Goal: Information Seeking & Learning: Learn about a topic

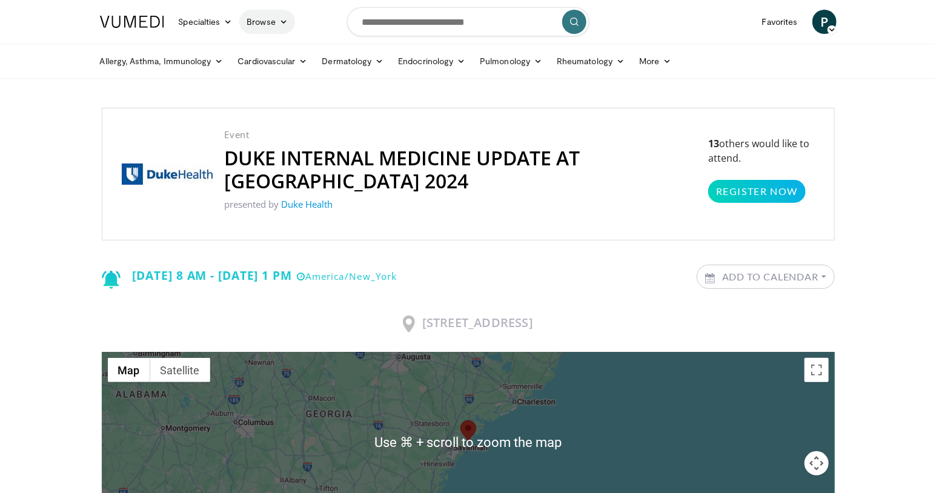
click at [269, 20] on link "Browse" at bounding box center [267, 22] width 56 height 24
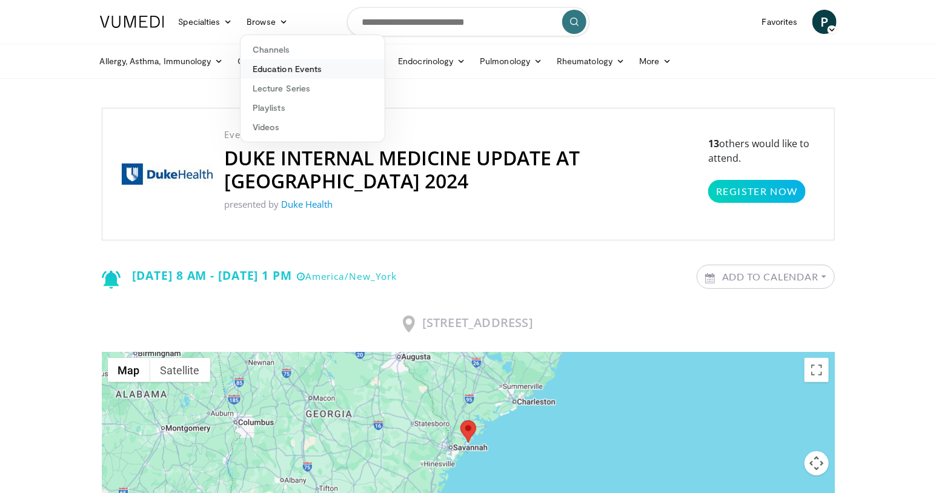
click at [286, 65] on link "Education Events" at bounding box center [312, 68] width 144 height 19
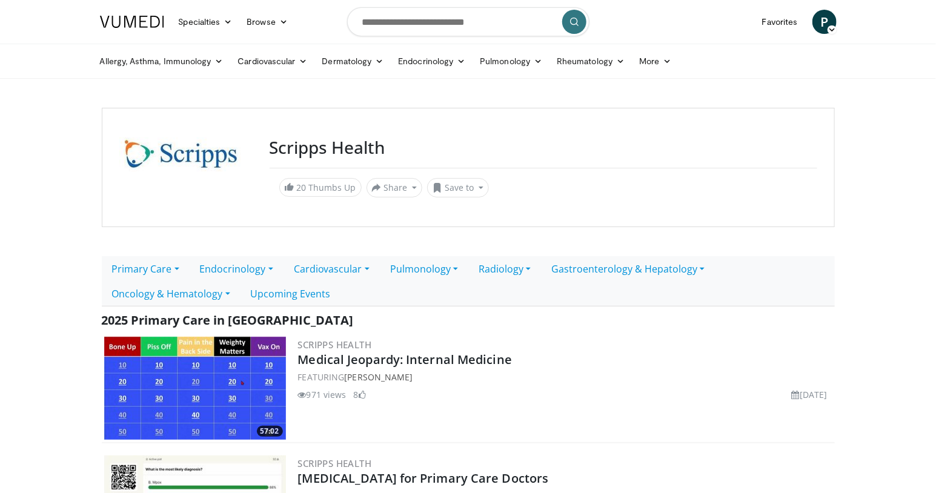
click at [193, 168] on div at bounding box center [187, 167] width 136 height 60
click at [335, 153] on h3 "Scripps Health" at bounding box center [542, 147] width 547 height 21
copy h3 "Scripps Health"
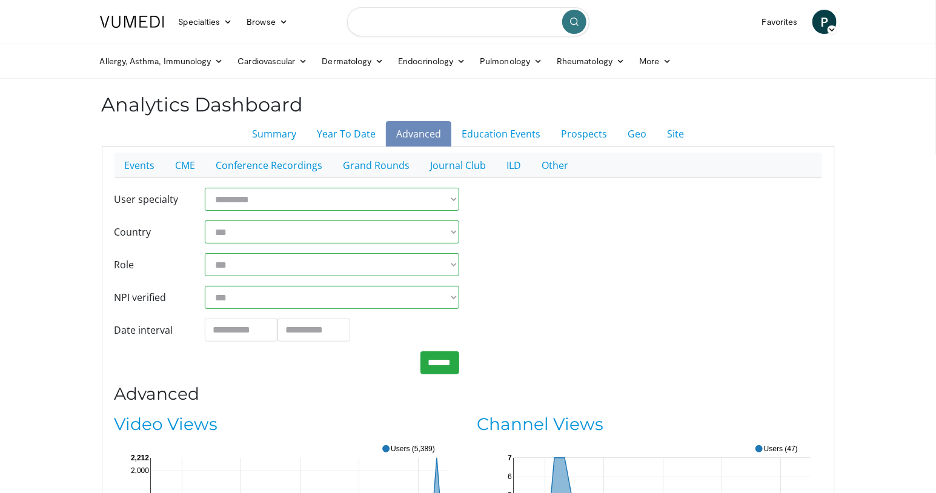
click at [427, 25] on input "Search topics, interventions" at bounding box center [468, 21] width 242 height 29
type input "*********"
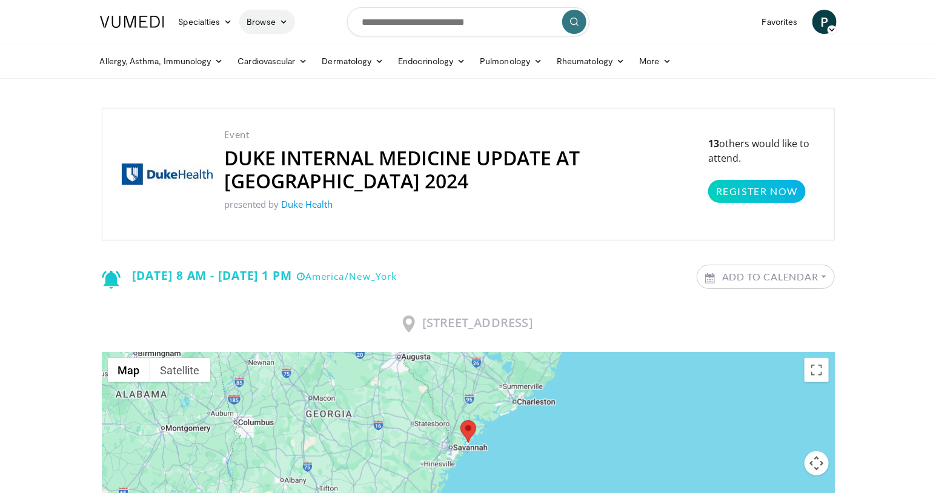
click at [274, 24] on link "Browse" at bounding box center [267, 22] width 56 height 24
click at [289, 69] on link "Education Events" at bounding box center [312, 68] width 144 height 19
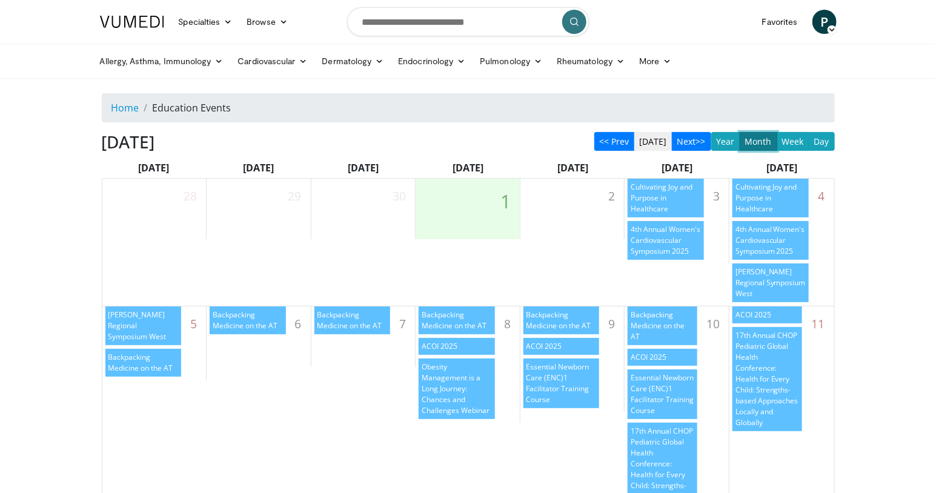
click at [140, 26] on img at bounding box center [132, 22] width 64 height 12
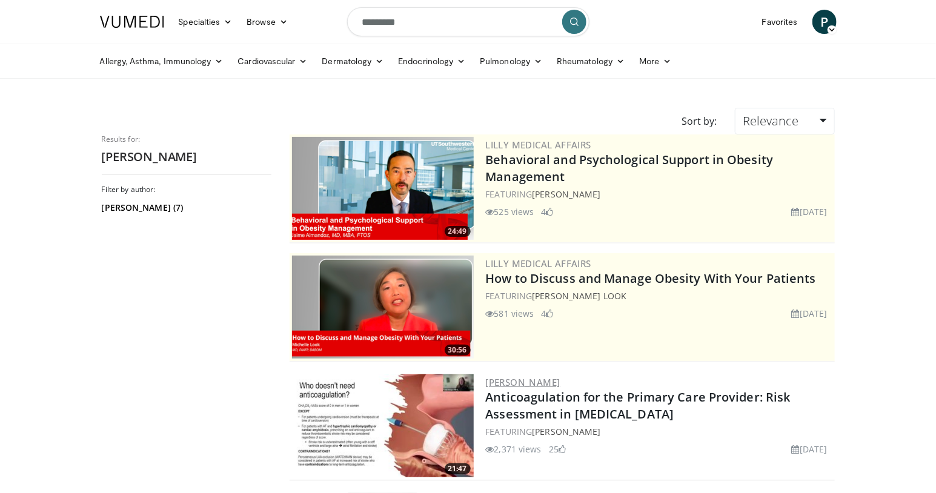
click at [529, 380] on link "[PERSON_NAME]" at bounding box center [523, 382] width 74 height 12
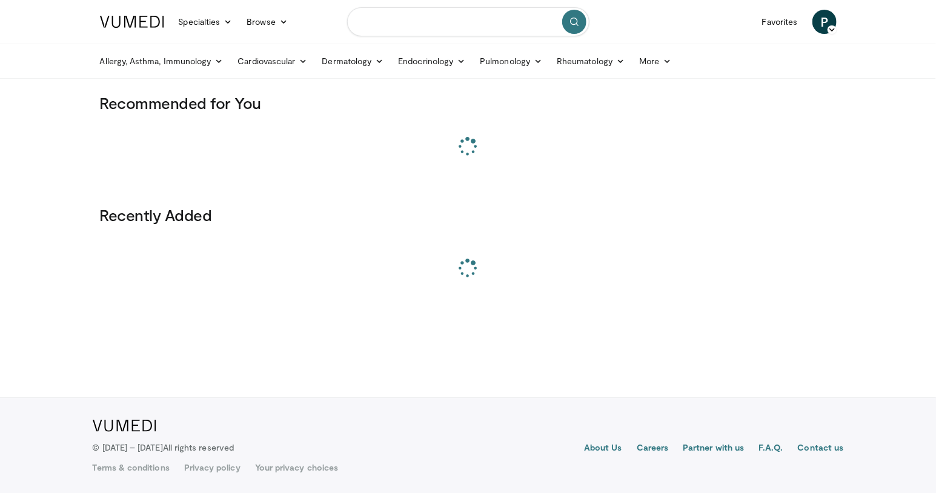
click at [418, 24] on input "Search topics, interventions" at bounding box center [468, 21] width 242 height 29
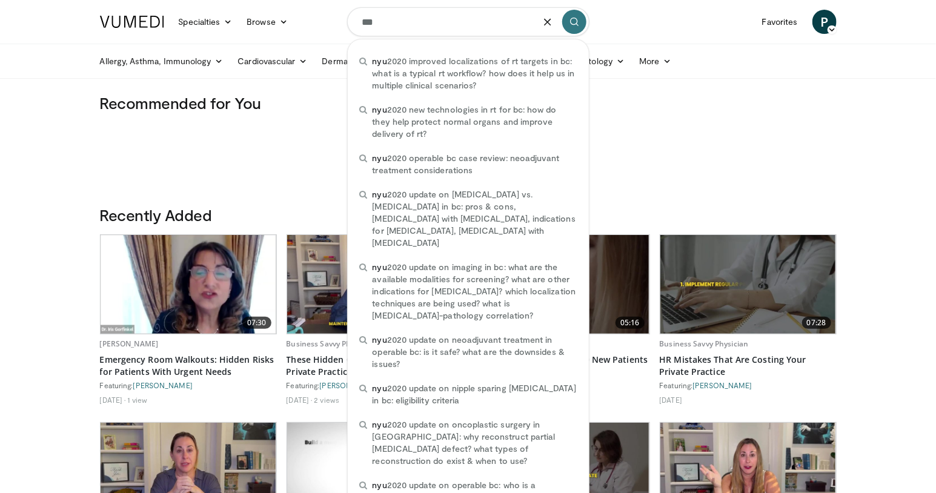
type input "***"
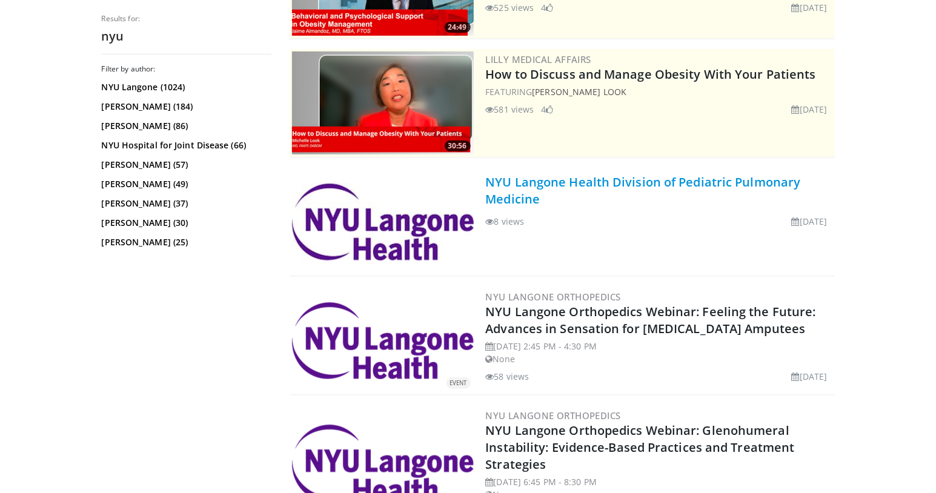
scroll to position [207, 0]
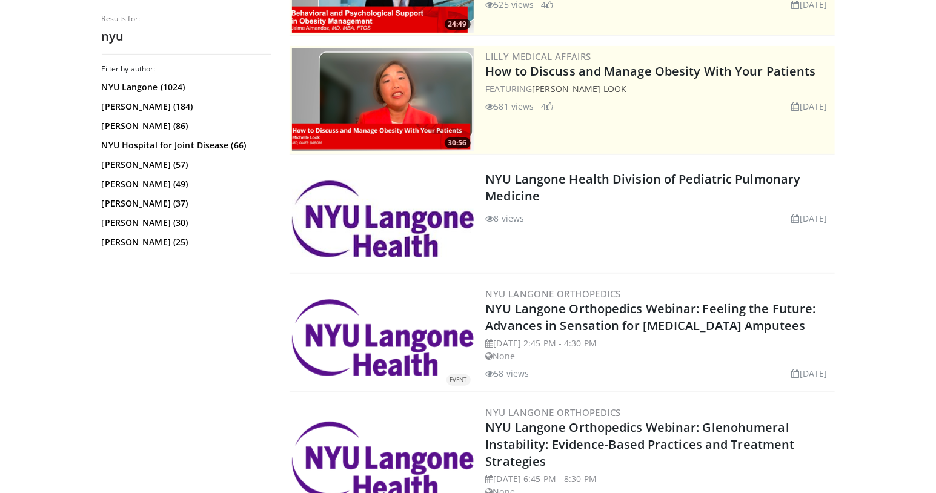
drag, startPoint x: 527, startPoint y: 194, endPoint x: 680, endPoint y: 0, distance: 247.0
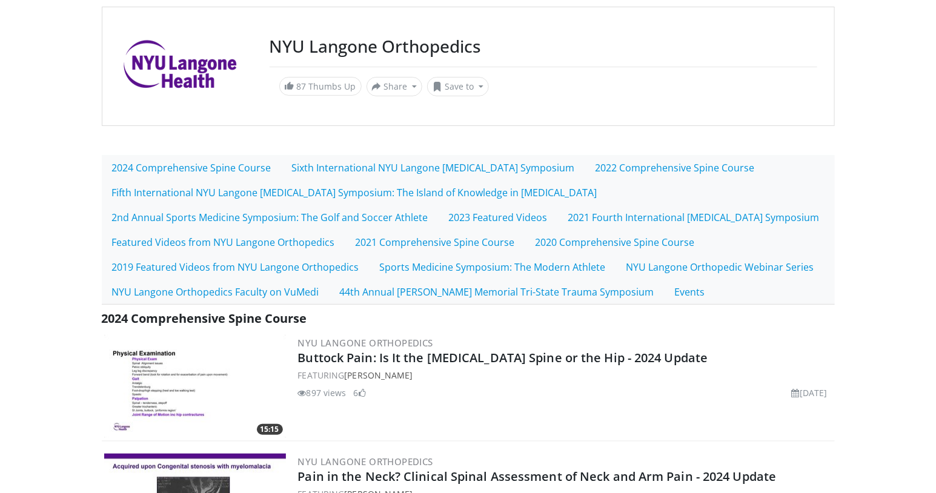
scroll to position [101, 0]
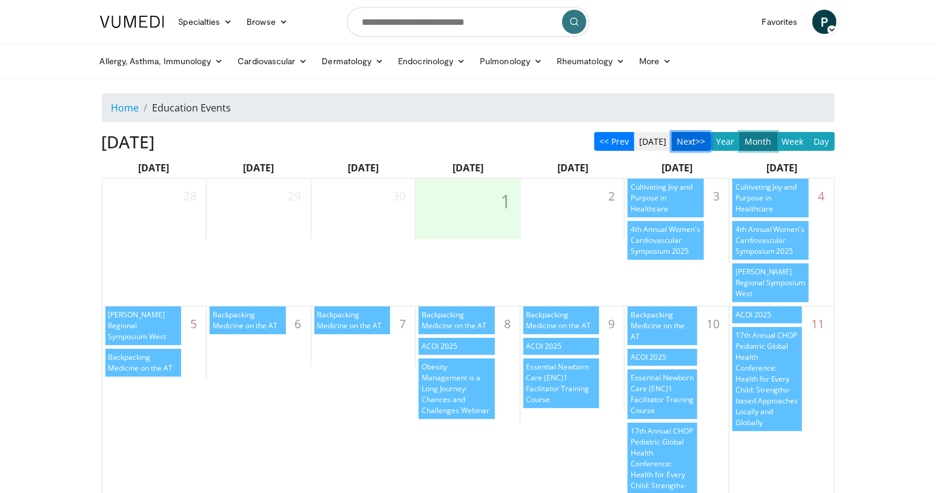
click at [690, 140] on button "Next>>" at bounding box center [691, 141] width 39 height 19
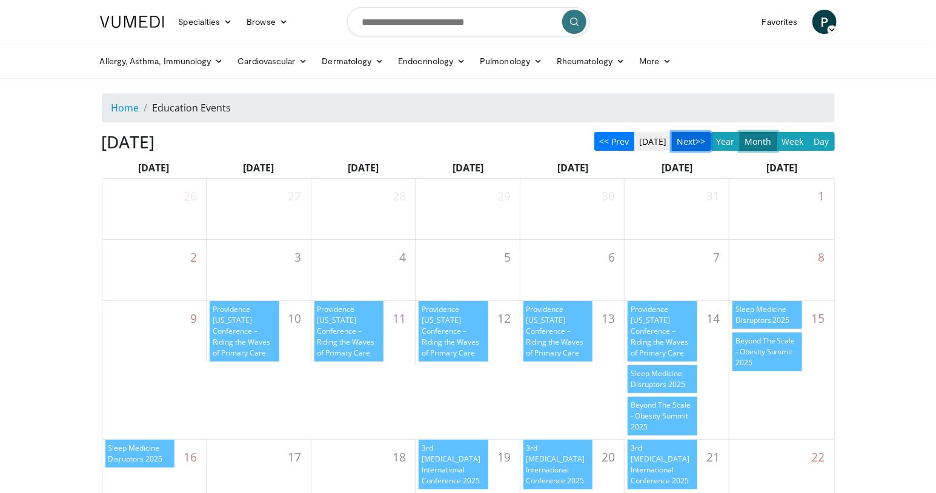
click at [689, 142] on button "Next>>" at bounding box center [691, 141] width 39 height 19
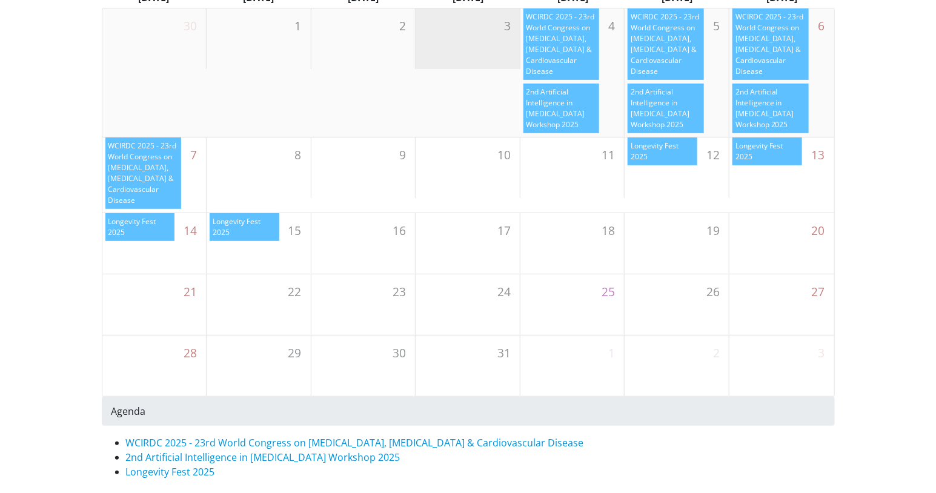
scroll to position [180, 0]
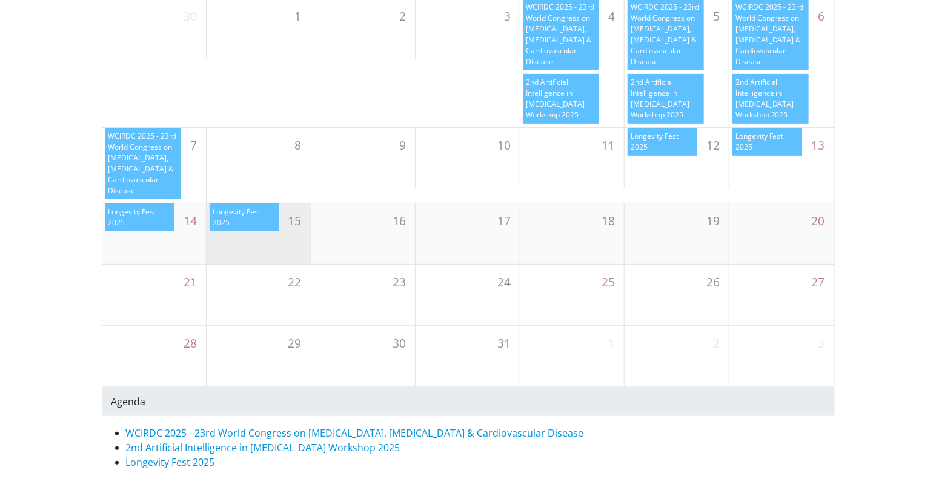
click at [226, 216] on div "Longevity Fest 2025" at bounding box center [245, 217] width 70 height 28
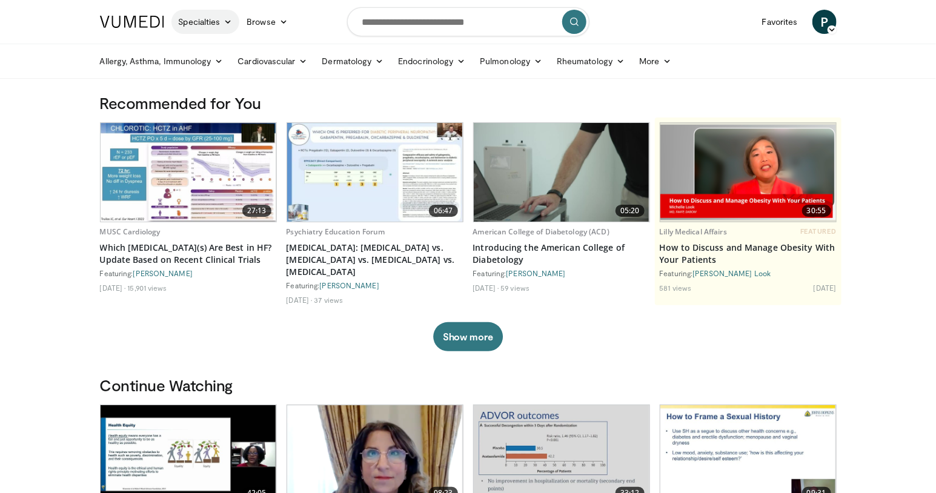
click at [223, 21] on link "Specialties" at bounding box center [205, 22] width 68 height 24
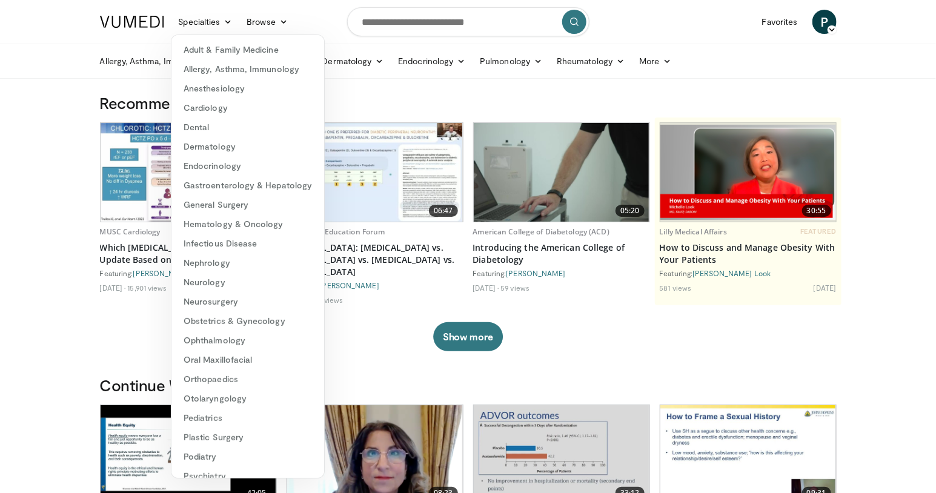
click at [355, 108] on h3 "Recommended for You" at bounding box center [468, 102] width 736 height 19
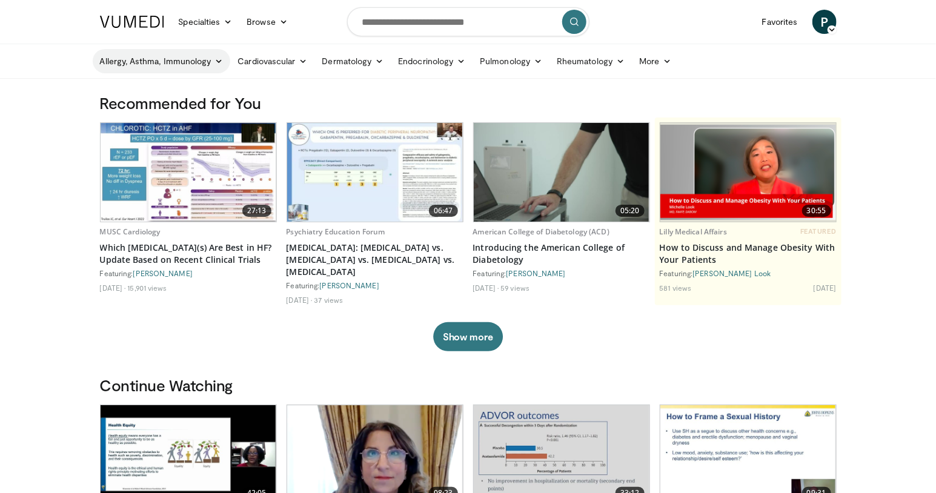
click at [219, 58] on icon at bounding box center [218, 61] width 8 height 8
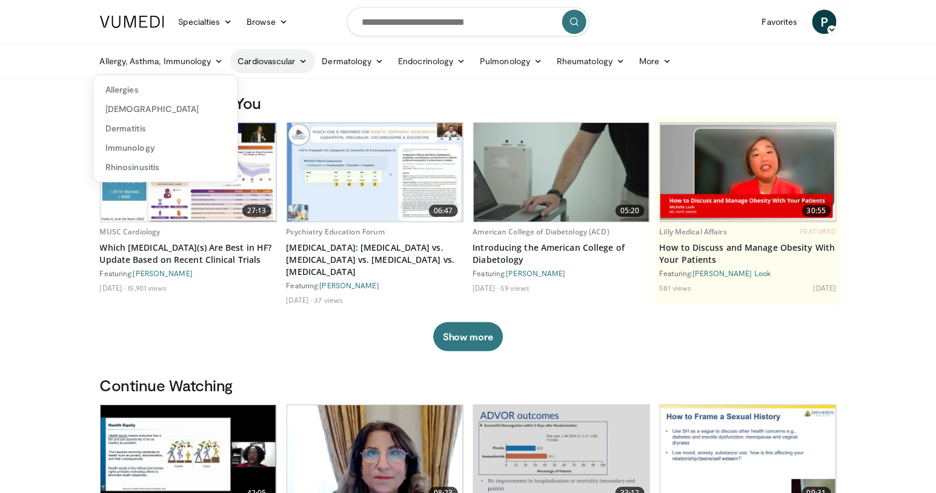
click at [275, 66] on link "Cardiovascular" at bounding box center [272, 61] width 84 height 24
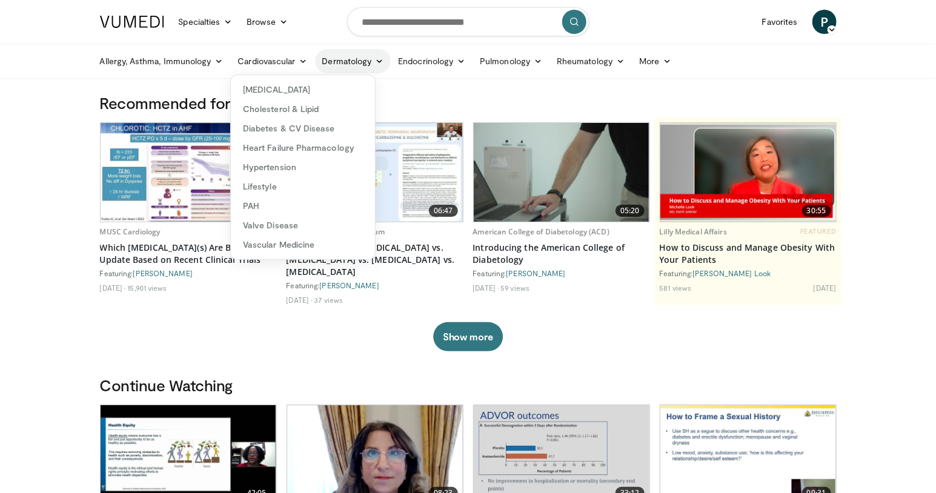
click at [377, 62] on icon at bounding box center [379, 61] width 8 height 8
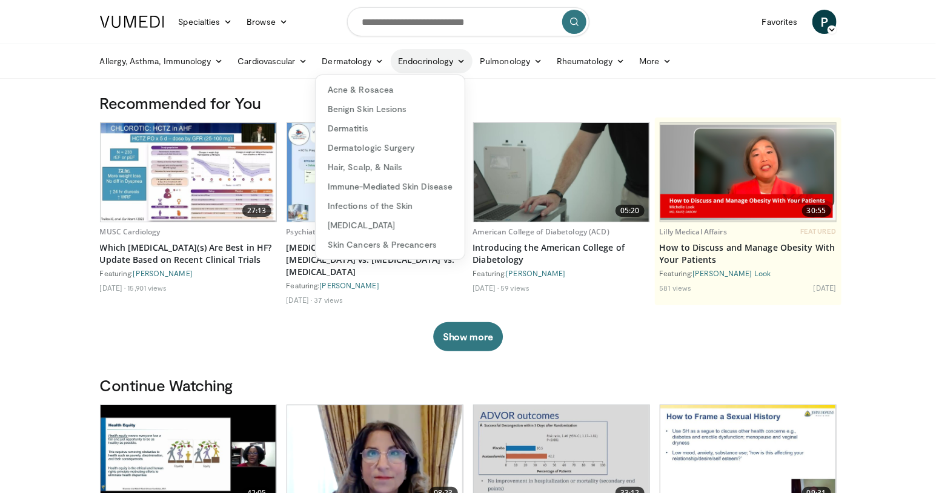
click at [433, 62] on link "Endocrinology" at bounding box center [432, 61] width 82 height 24
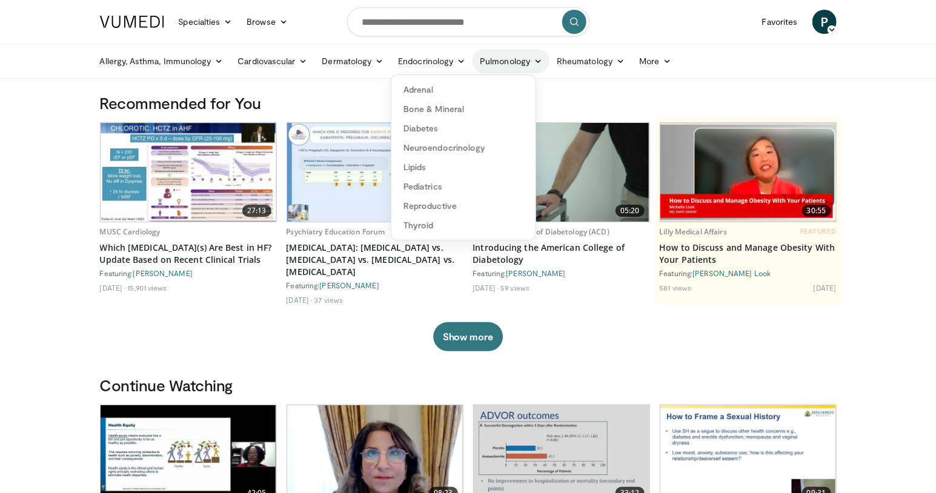
click at [514, 58] on link "Pulmonology" at bounding box center [510, 61] width 77 height 24
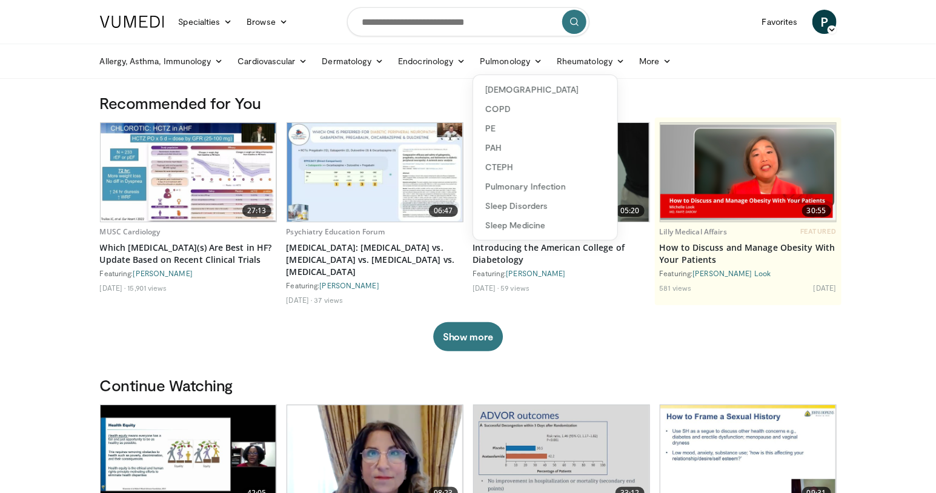
click at [705, 104] on h3 "Recommended for You" at bounding box center [468, 102] width 736 height 19
